Goal: Use online tool/utility: Use online tool/utility

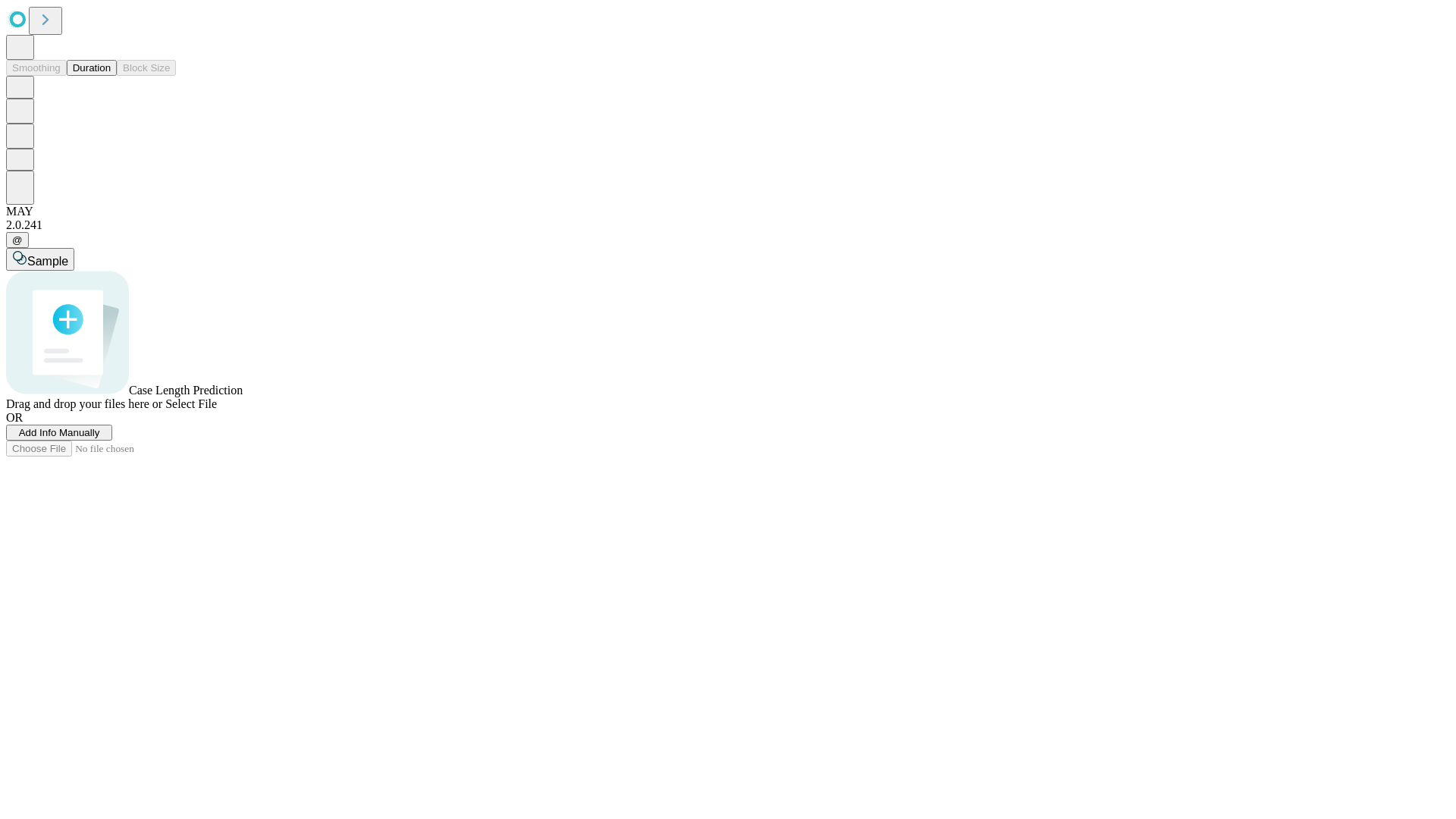
click at [217, 410] on span "Select File" at bounding box center [191, 403] width 52 height 12
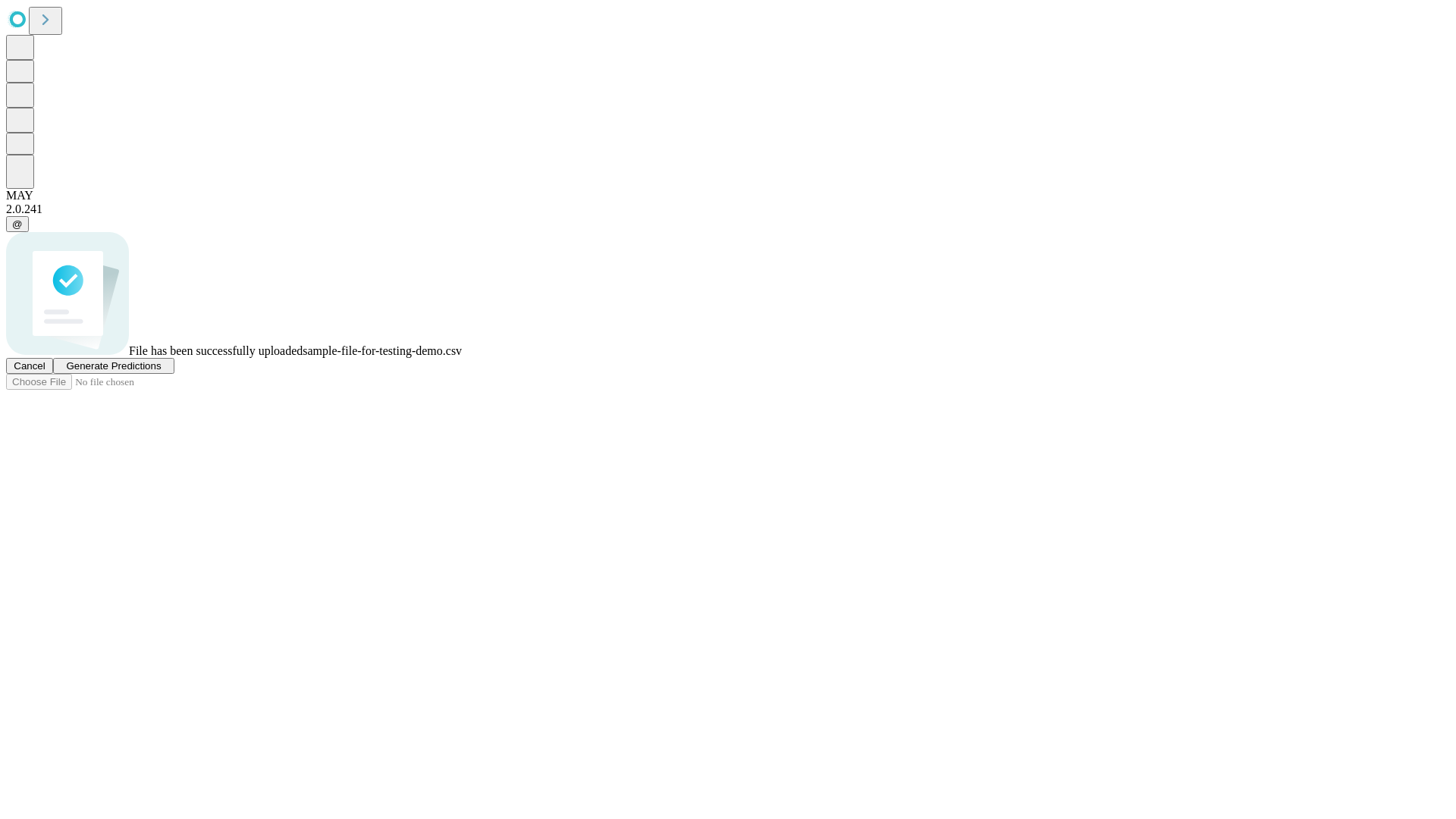
click at [161, 371] on span "Generate Predictions" at bounding box center [113, 366] width 95 height 12
